Goal: Transaction & Acquisition: Purchase product/service

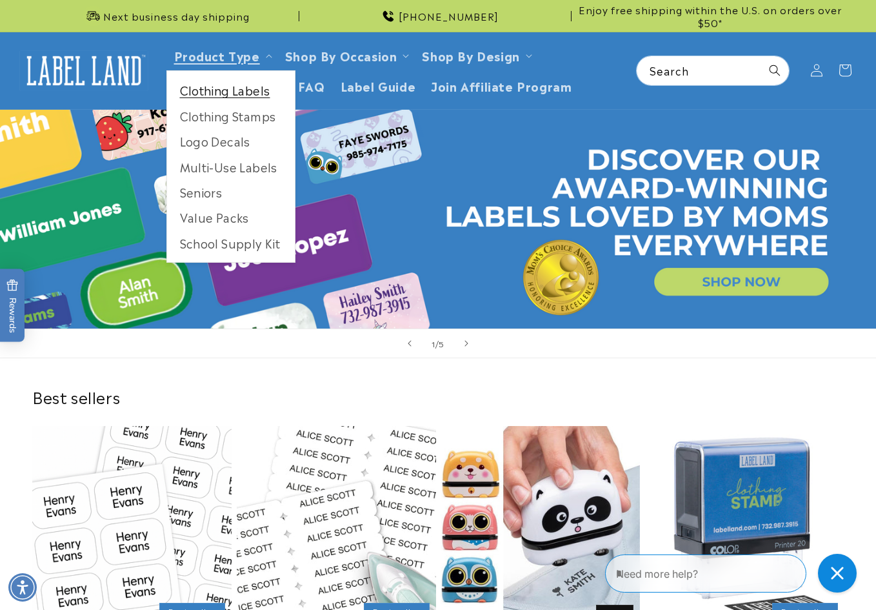
click at [216, 89] on link "Clothing Labels" at bounding box center [231, 89] width 128 height 25
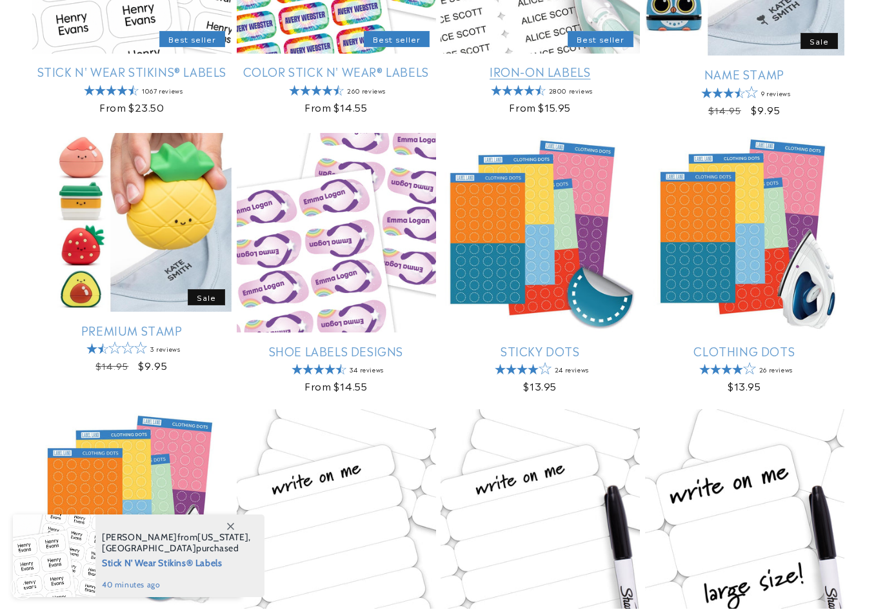
scroll to position [387, 0]
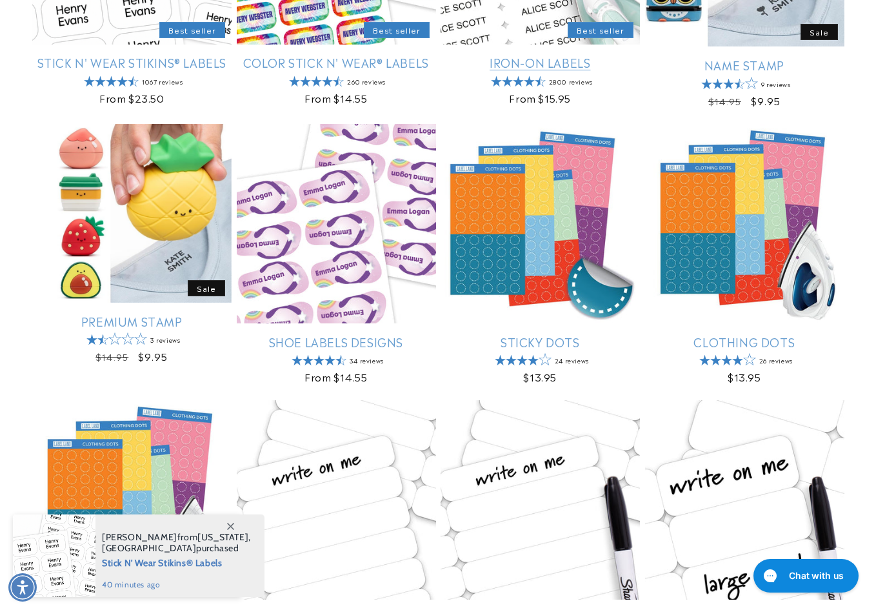
click at [538, 58] on link "Iron-On Labels" at bounding box center [540, 62] width 199 height 15
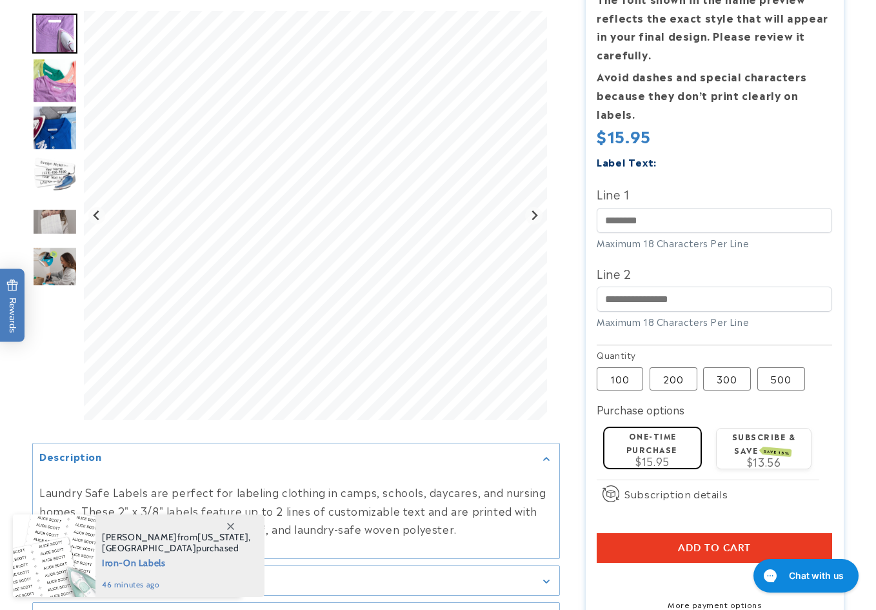
scroll to position [258, 0]
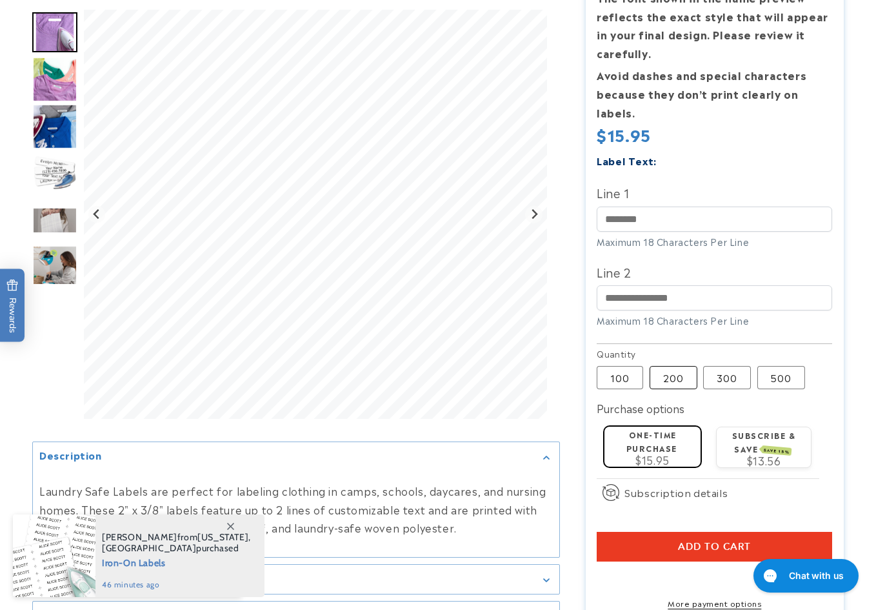
drag, startPoint x: 680, startPoint y: 361, endPoint x: 687, endPoint y: 357, distance: 7.5
click at [679, 366] on label "200 Variant sold out or unavailable" at bounding box center [674, 377] width 48 height 23
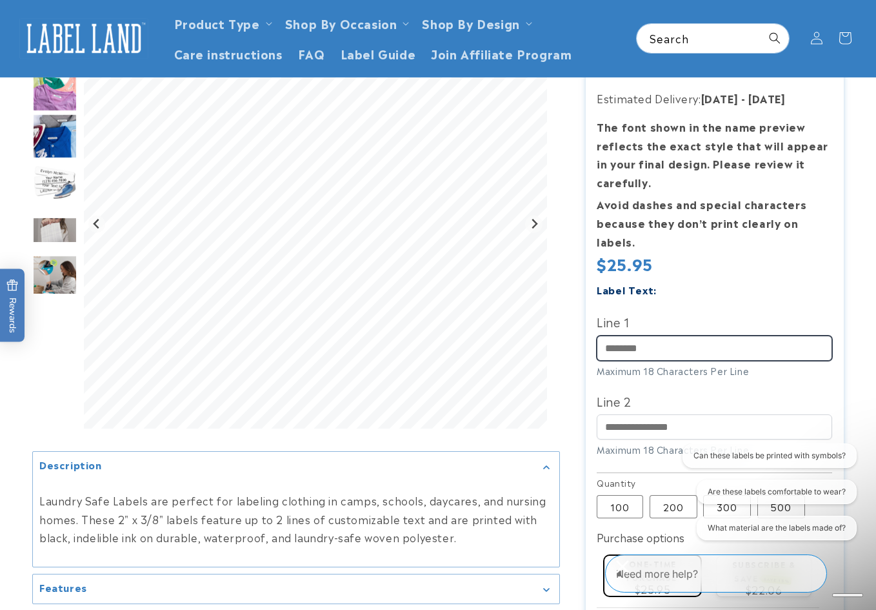
click at [663, 336] on input "Line 1" at bounding box center [715, 348] width 236 height 25
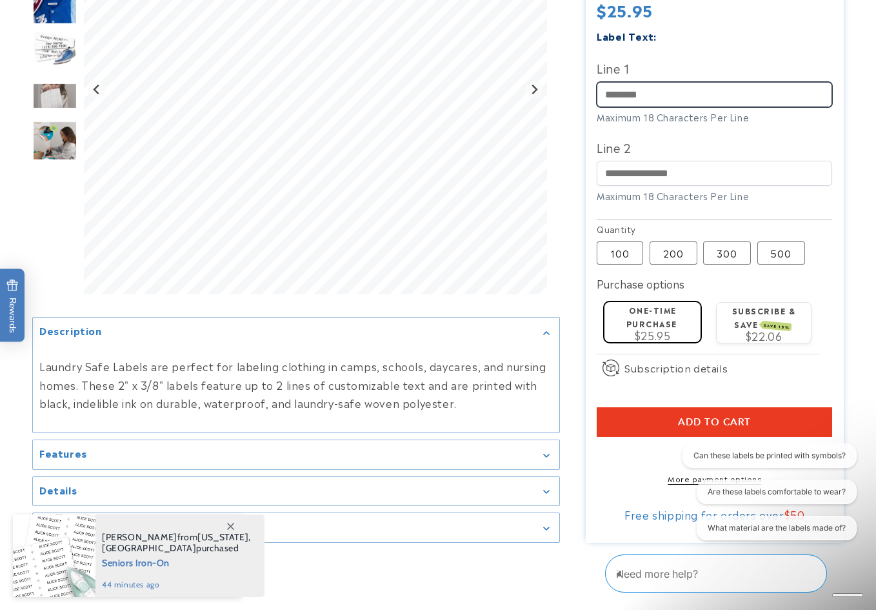
scroll to position [387, 0]
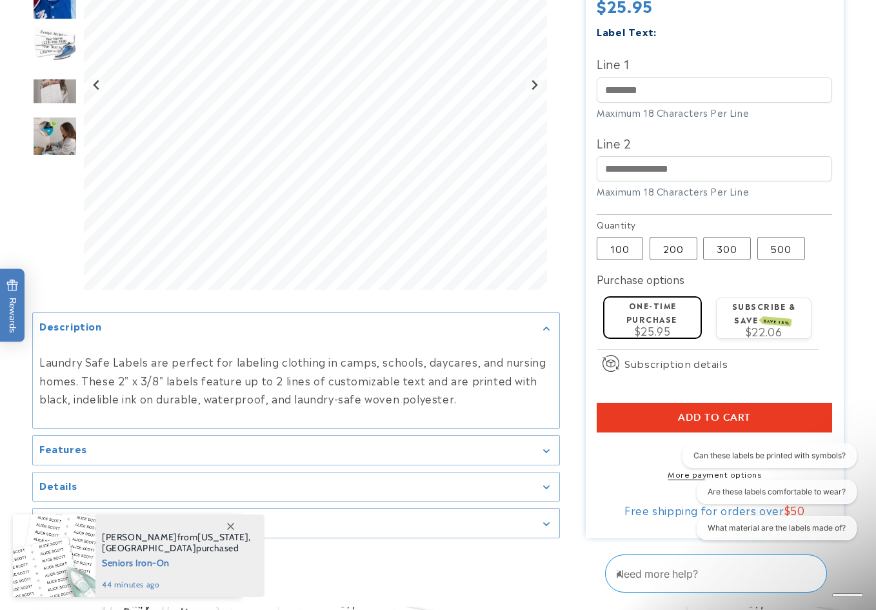
click at [576, 337] on div "Iron-On Labels Iron-On Labels 2800 Reviews Estimated Delivery: Aug 21 - Aug 27 …" at bounding box center [702, 139] width 284 height 798
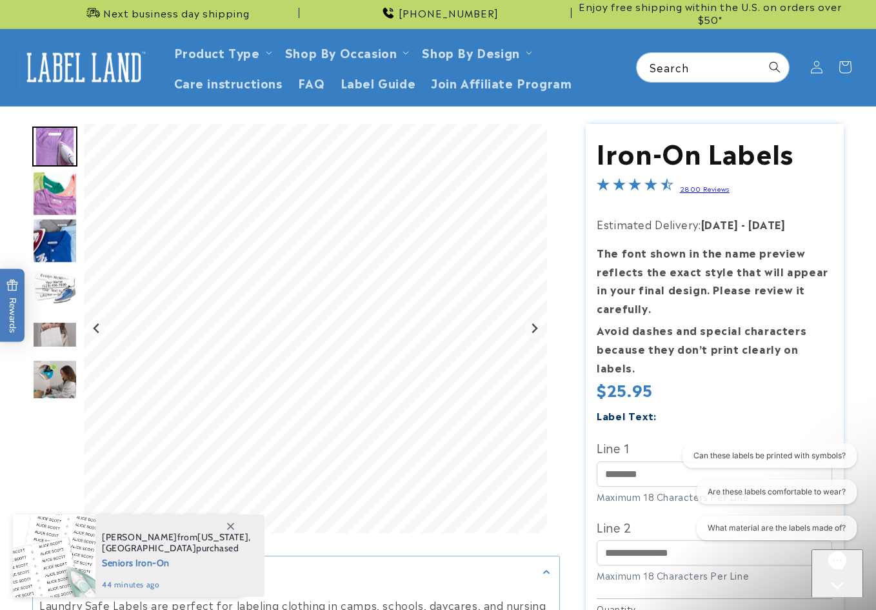
scroll to position [0, 0]
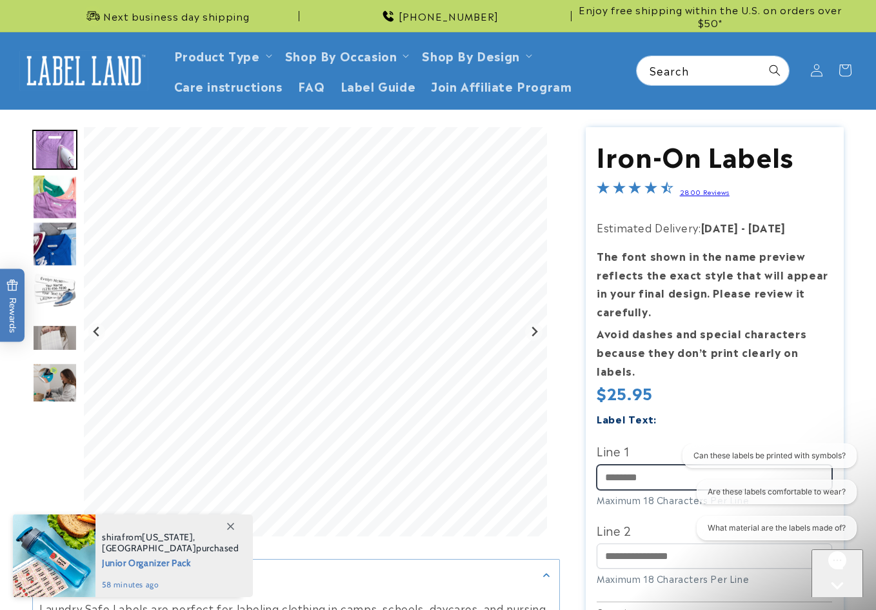
click at [652, 465] on input "Line 1" at bounding box center [715, 477] width 236 height 25
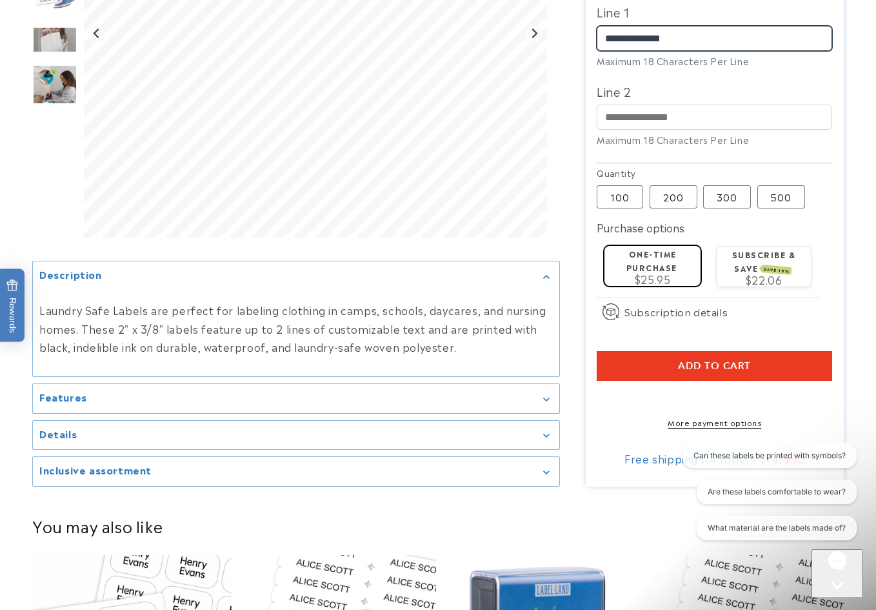
scroll to position [516, 0]
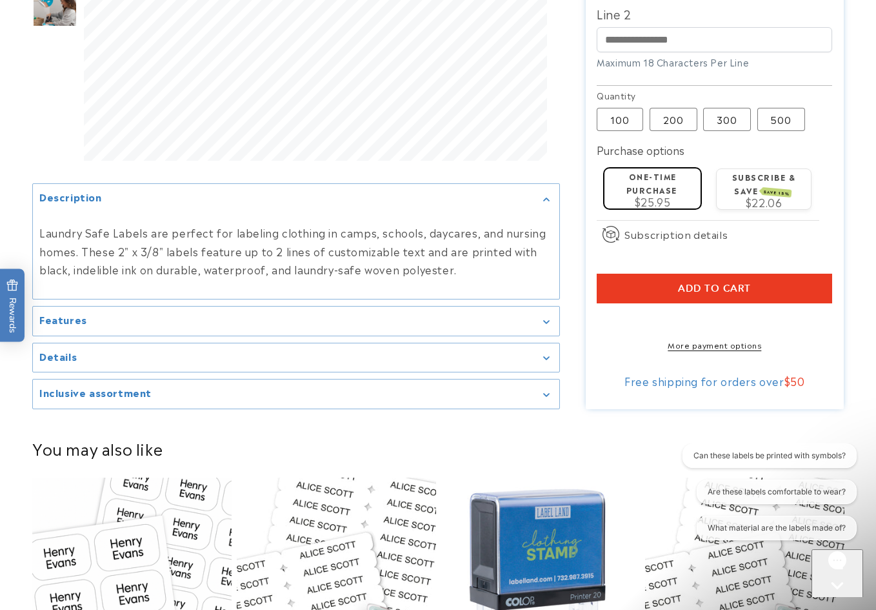
type input "**********"
click at [543, 316] on div "Features" at bounding box center [296, 321] width 514 height 10
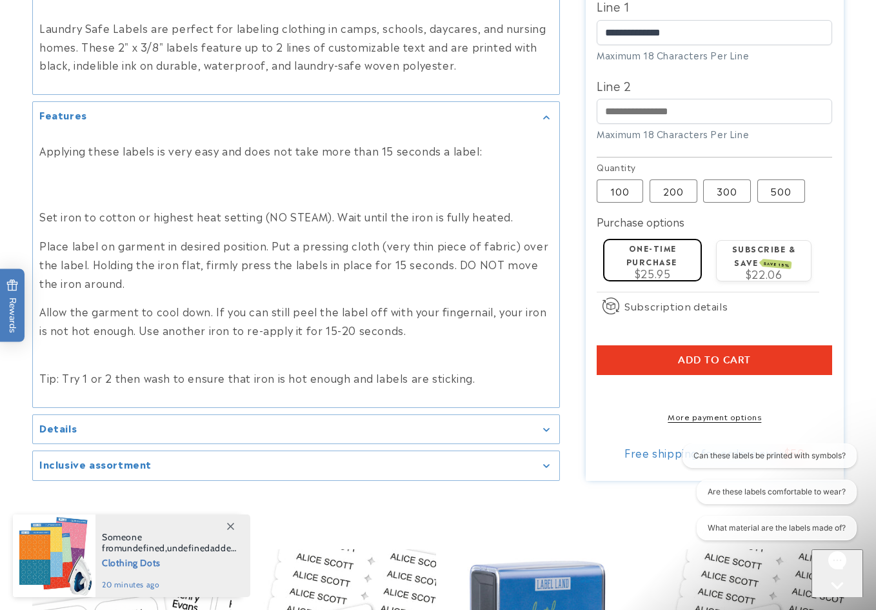
scroll to position [645, 0]
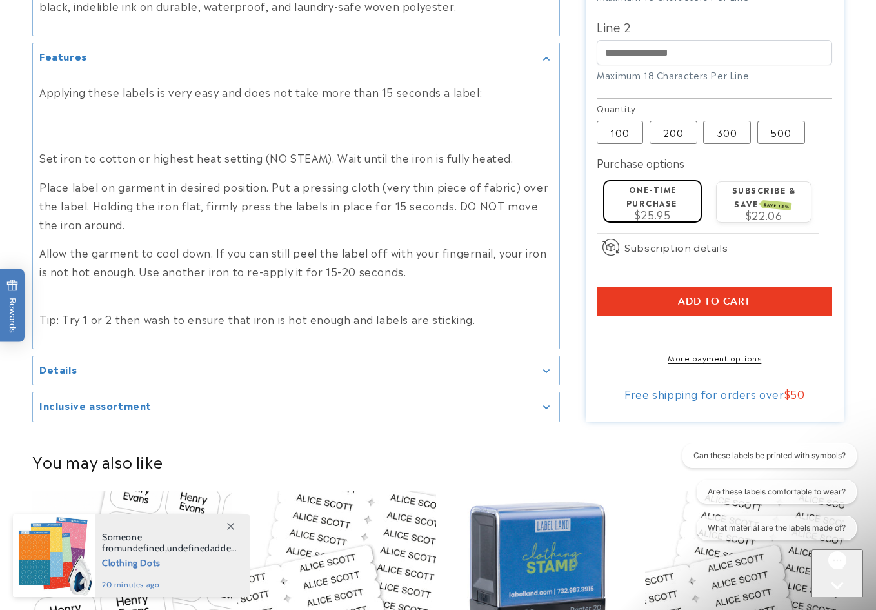
click at [530, 374] on div "Details" at bounding box center [296, 371] width 514 height 10
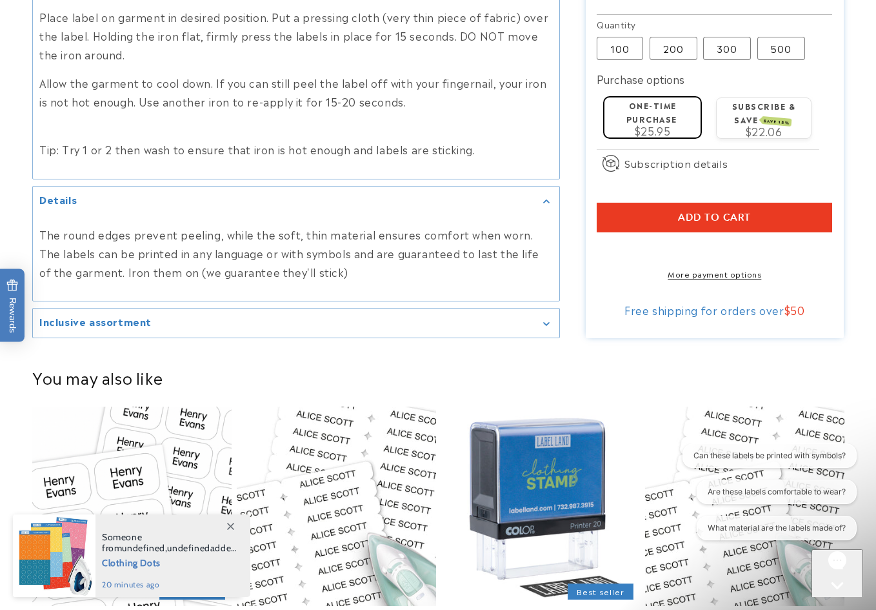
scroll to position [839, 0]
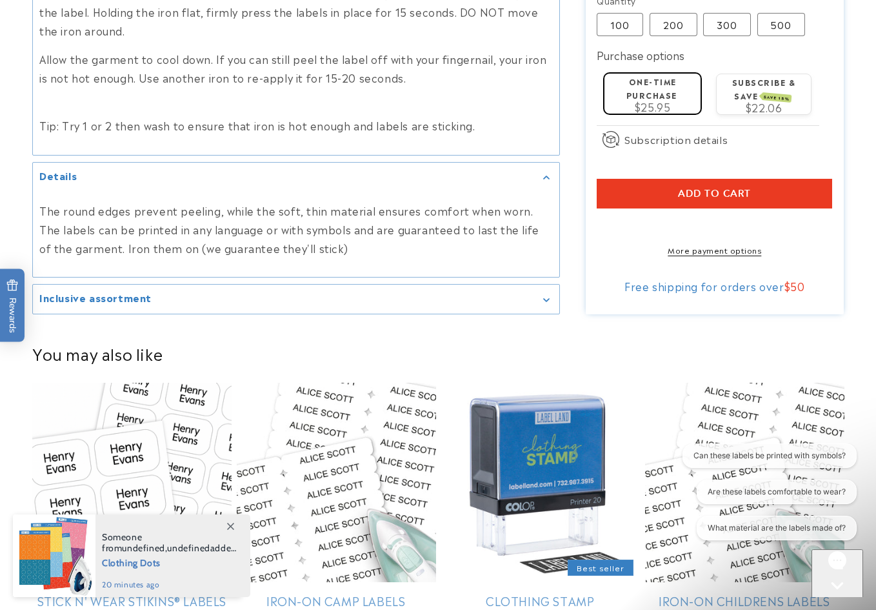
click at [531, 301] on div "Inclusive assortment" at bounding box center [296, 299] width 514 height 10
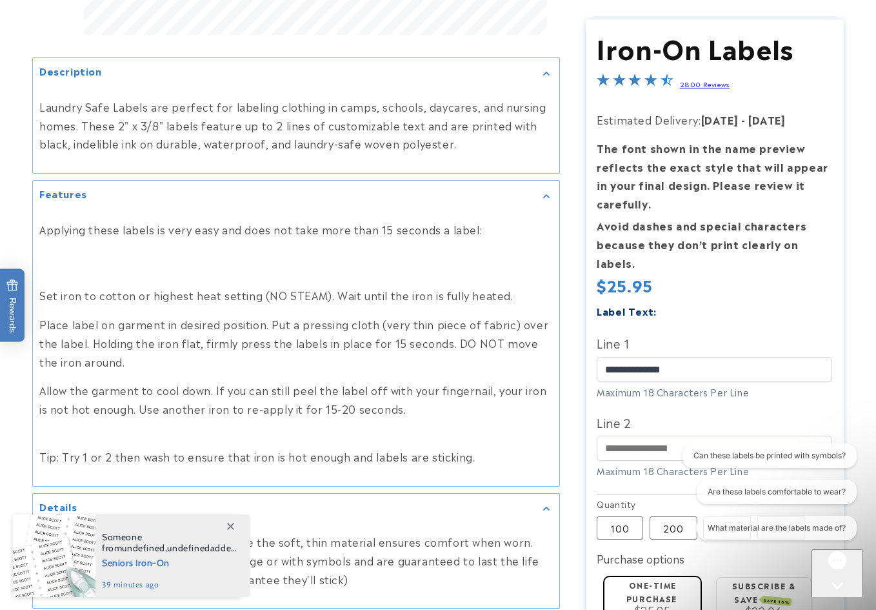
scroll to position [516, 0]
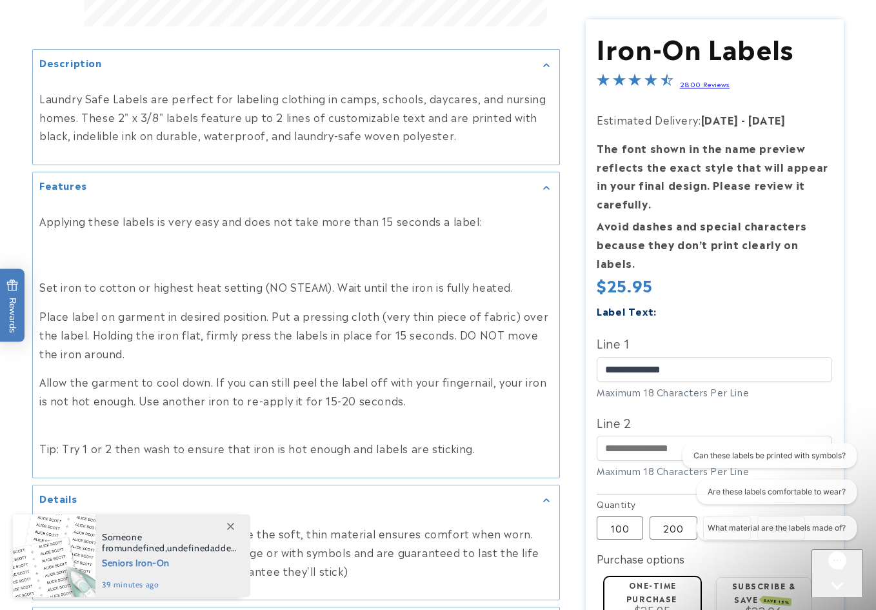
click at [781, 303] on div "Label Text:" at bounding box center [715, 311] width 236 height 17
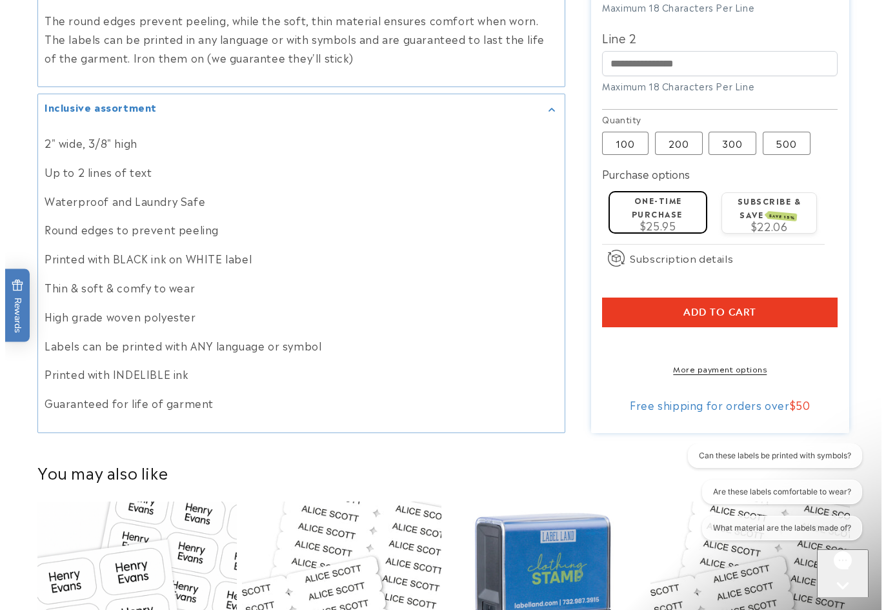
scroll to position [1032, 0]
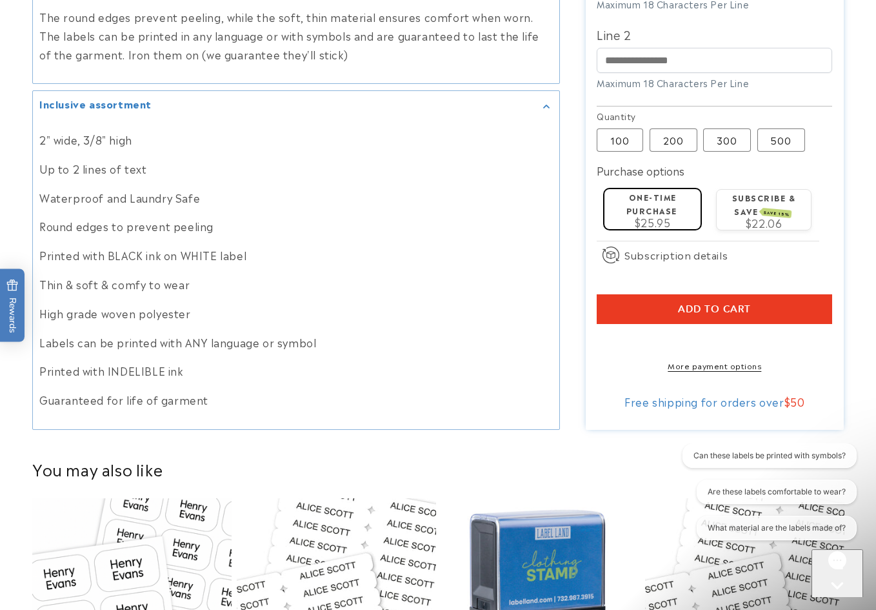
click at [752, 295] on button "Add to cart" at bounding box center [715, 310] width 236 height 30
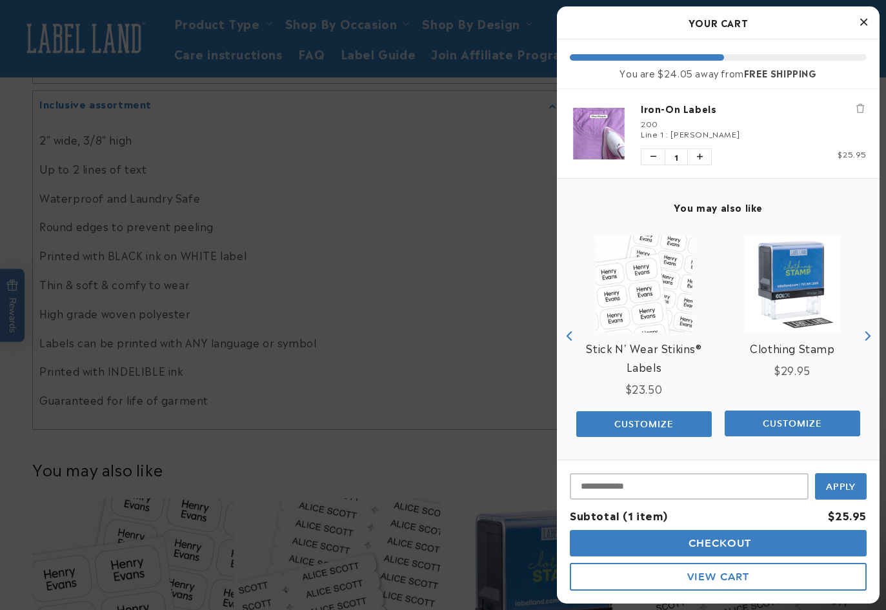
scroll to position [3, 0]
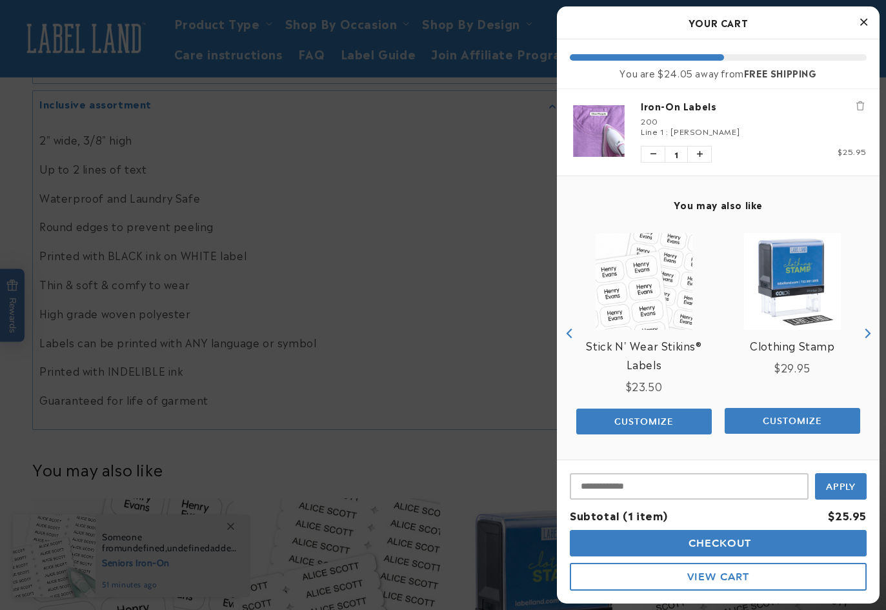
drag, startPoint x: 754, startPoint y: 542, endPoint x: 743, endPoint y: 530, distance: 16.4
click at [745, 533] on button "Checkout" at bounding box center [718, 543] width 297 height 26
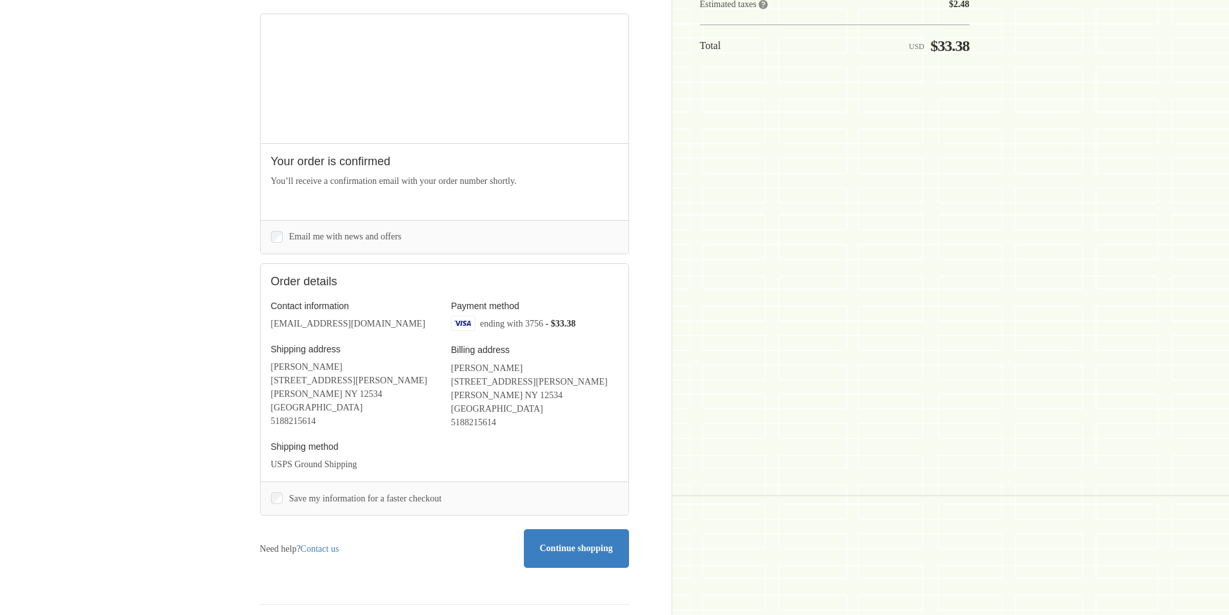
scroll to position [194, 0]
